Goal: Information Seeking & Learning: Learn about a topic

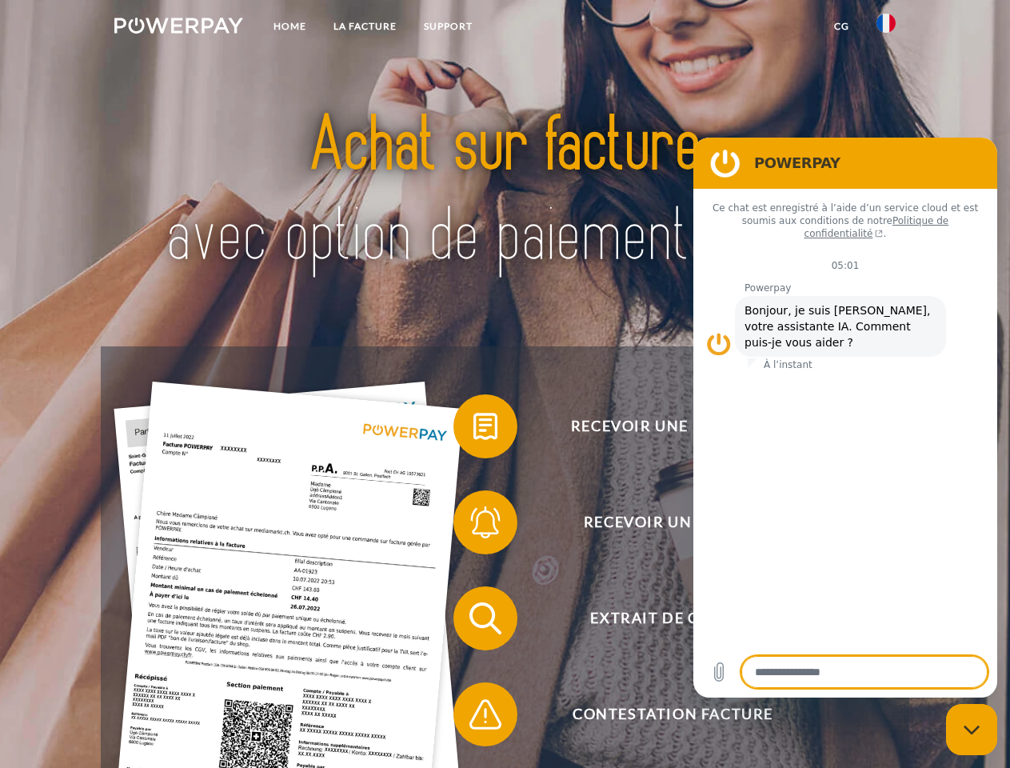
click at [178, 28] on img at bounding box center [178, 26] width 129 height 16
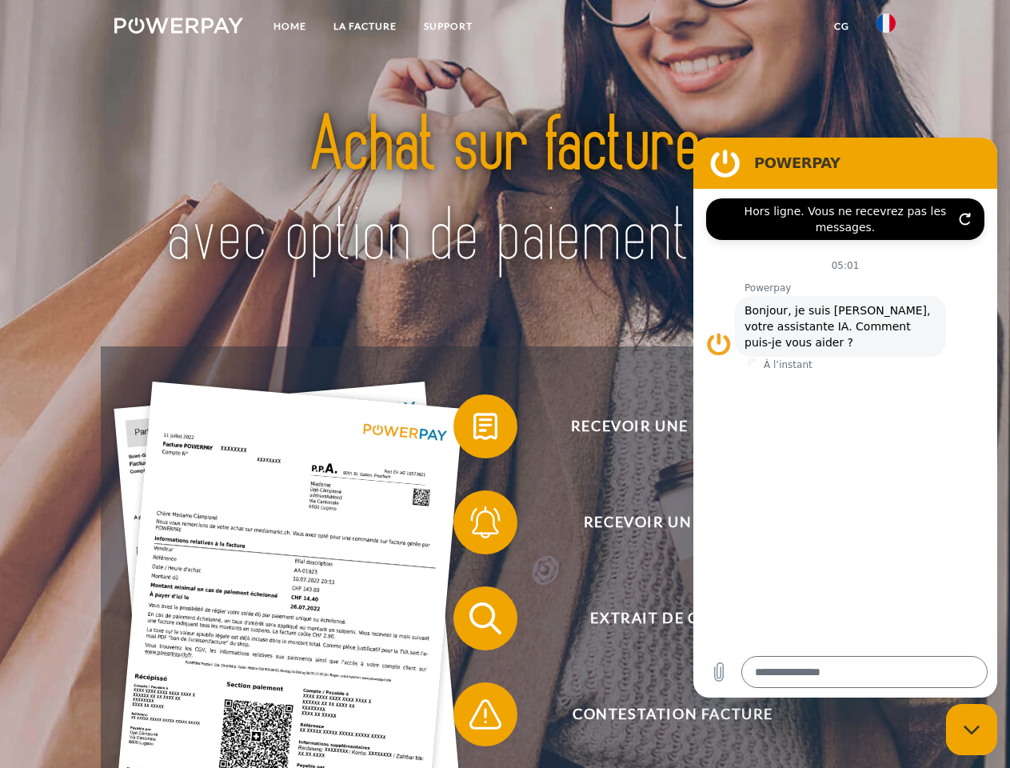
click at [886, 28] on img at bounding box center [886, 23] width 19 height 19
click at [841, 26] on link "CG" at bounding box center [842, 26] width 42 height 29
click at [473, 429] on span at bounding box center [461, 426] width 80 height 80
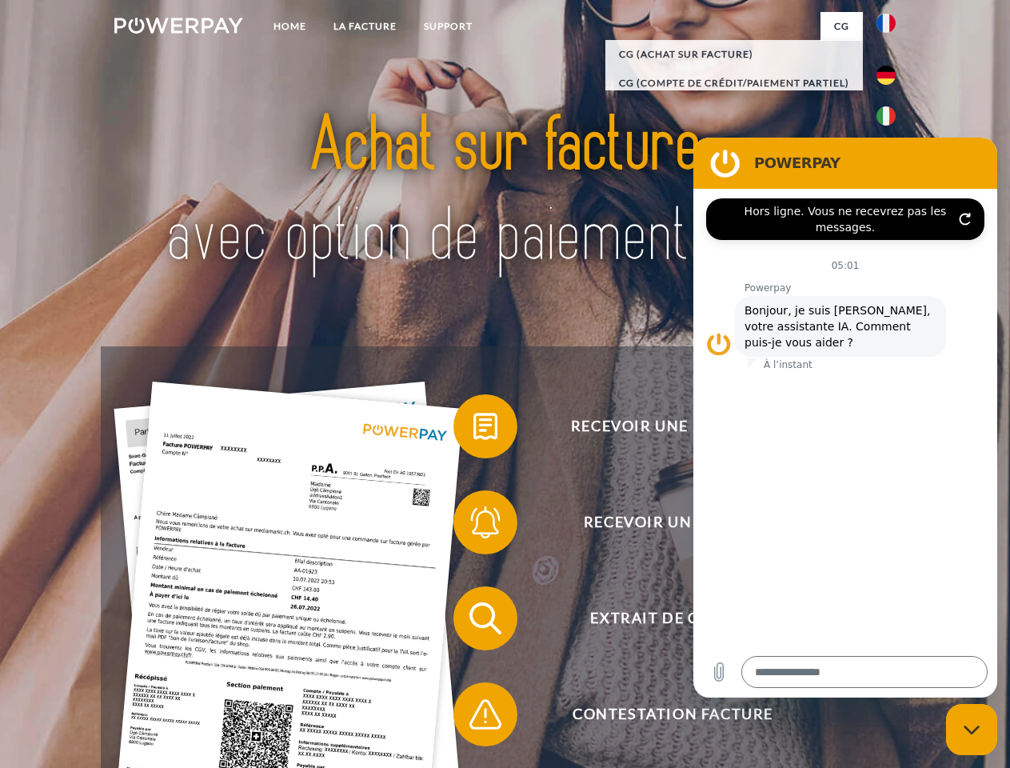
click at [473, 525] on div "Recevoir une facture ? Recevoir un rappel? Extrait de compte retour" at bounding box center [505, 666] width 808 height 640
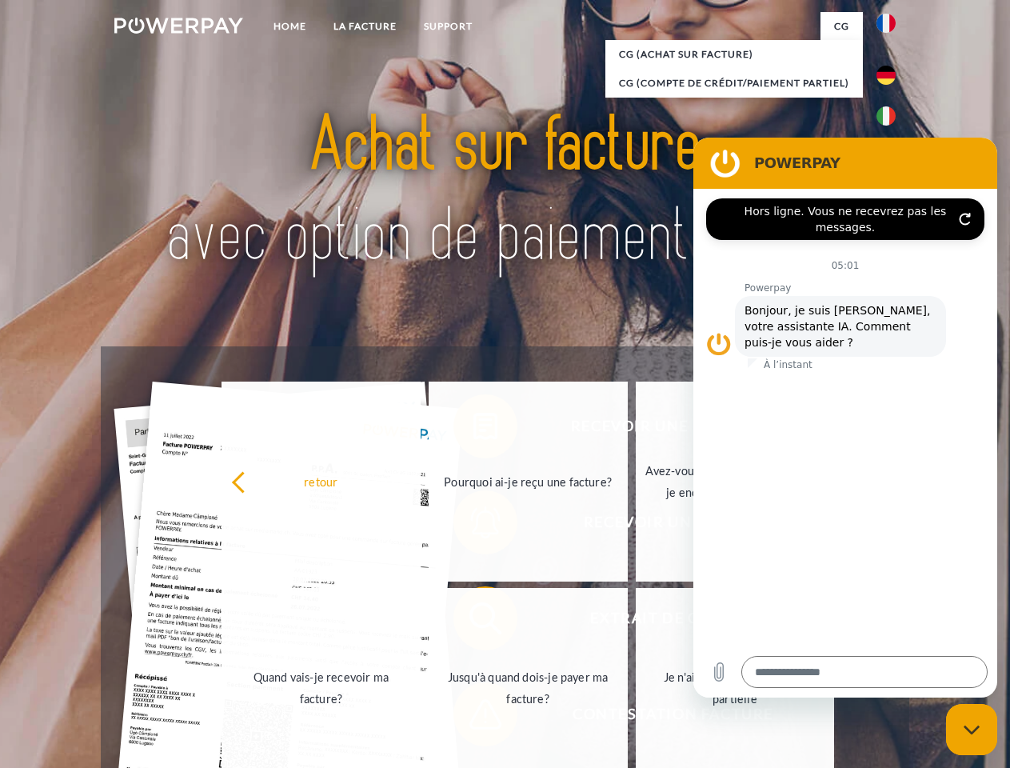
click at [473, 621] on link "Jusqu'à quand dois-je payer ma facture?" at bounding box center [528, 688] width 199 height 200
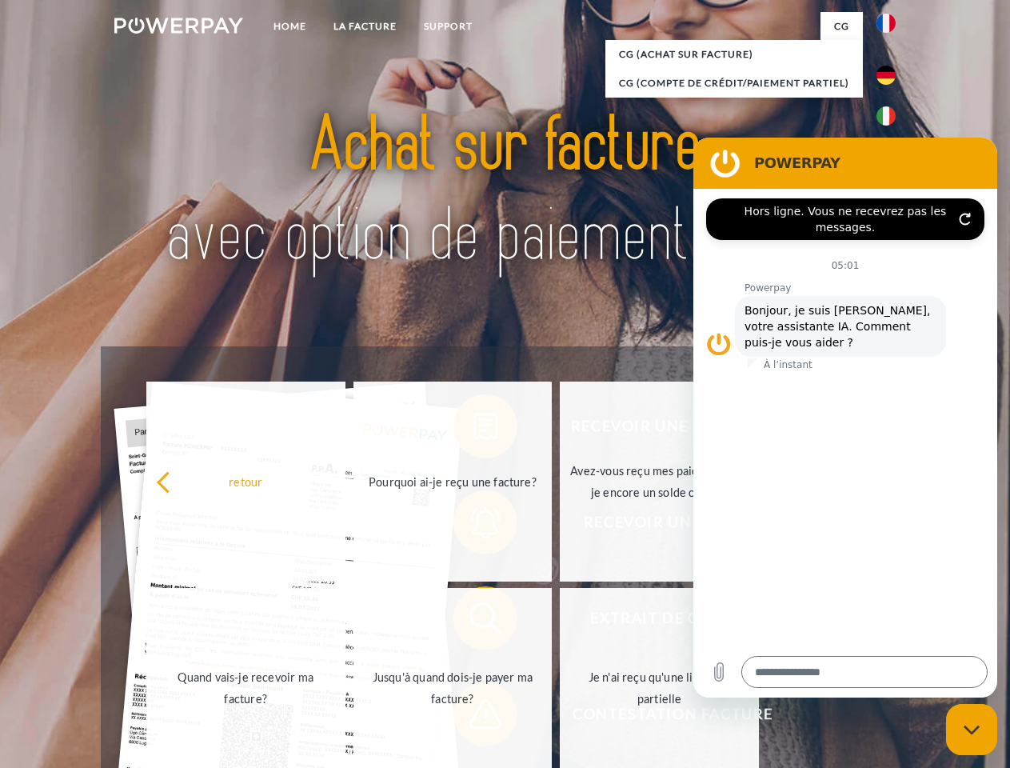
click at [473, 717] on span at bounding box center [461, 714] width 80 height 80
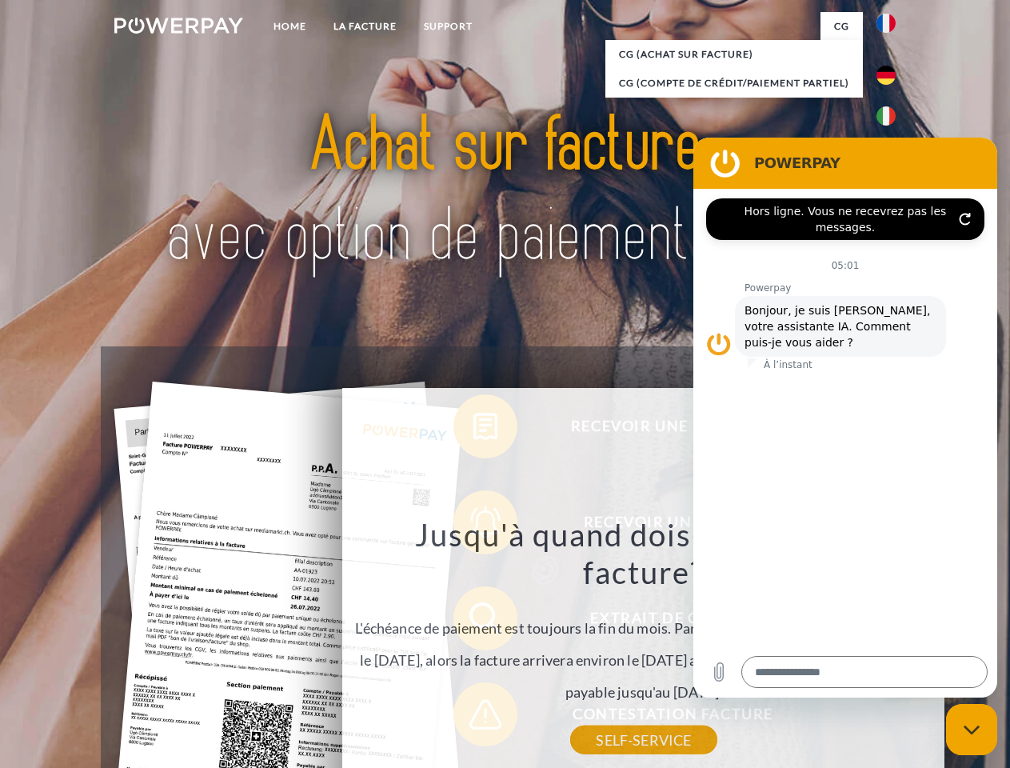
click at [972, 729] on icon "Fermer la fenêtre de messagerie" at bounding box center [972, 730] width 17 height 10
type textarea "*"
